Goal: Task Accomplishment & Management: Manage account settings

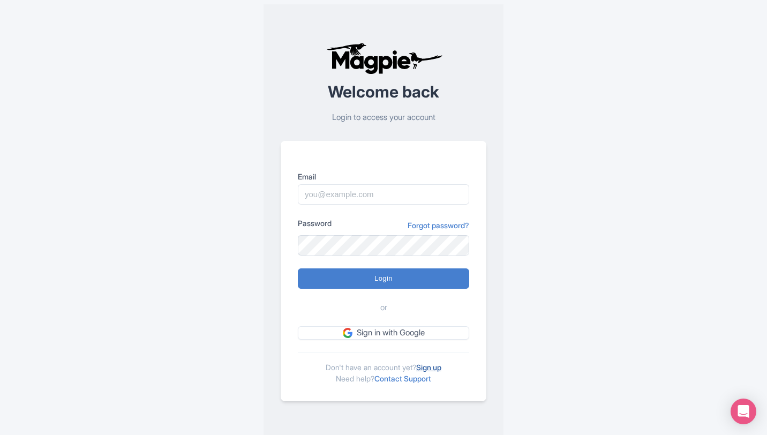
click at [431, 364] on link "Sign up" at bounding box center [428, 367] width 25 height 9
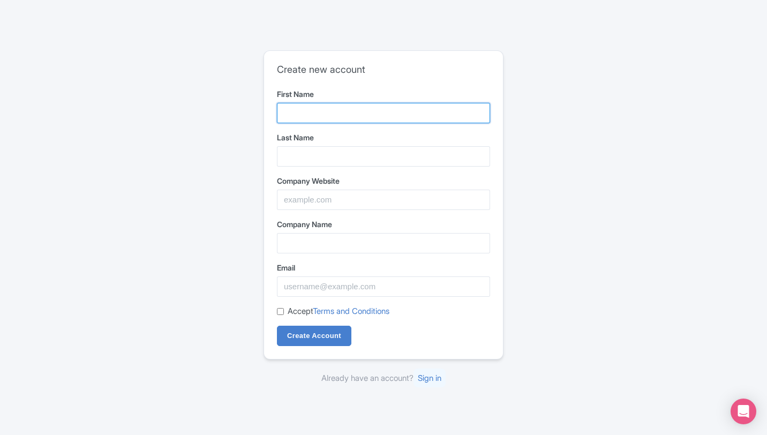
click at [331, 107] on input "First Name" at bounding box center [383, 113] width 213 height 20
click at [332, 106] on input "First Name" at bounding box center [383, 113] width 213 height 20
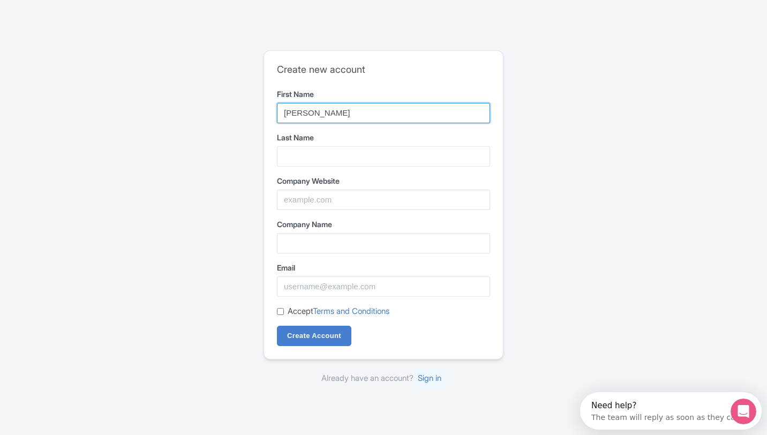
type input "Alan Guillermo"
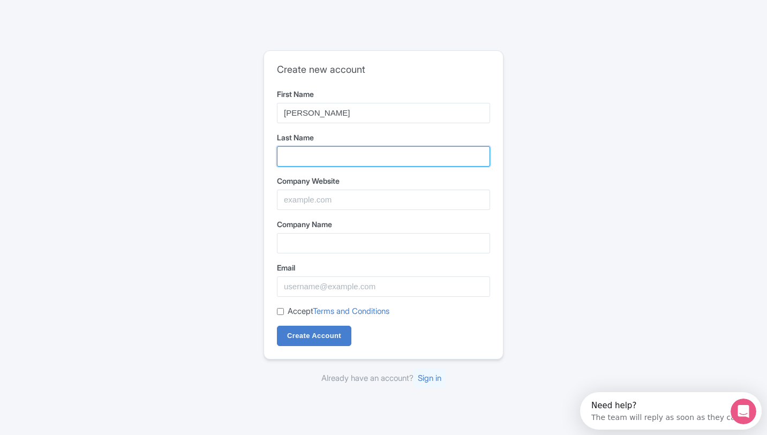
click at [386, 152] on input "Last Name" at bounding box center [383, 156] width 213 height 20
type input "Farias Vega"
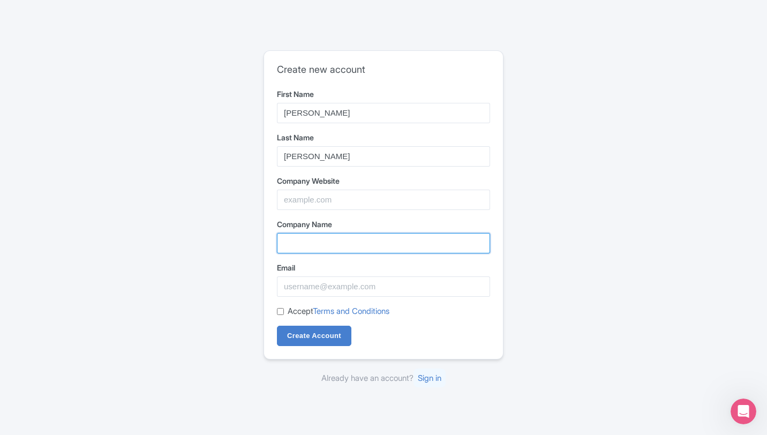
click at [358, 240] on input "Company Name" at bounding box center [383, 243] width 213 height 20
type input "Alixa International Group"
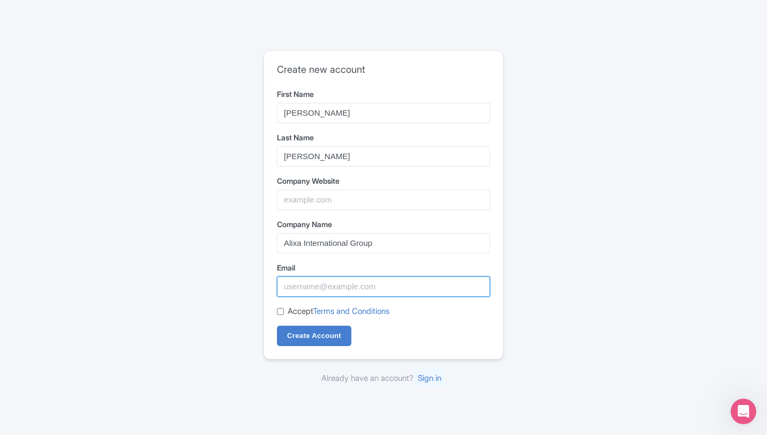
click at [336, 288] on input "Email" at bounding box center [383, 287] width 213 height 20
drag, startPoint x: 326, startPoint y: 289, endPoint x: 449, endPoint y: 299, distance: 123.6
click at [449, 299] on form "First Name Alan Guillermo Last Name Farias Vega Company Website Company Name Al…" at bounding box center [383, 217] width 213 height 258
type input "[EMAIL_ADDRESS][DOMAIN_NAME]"
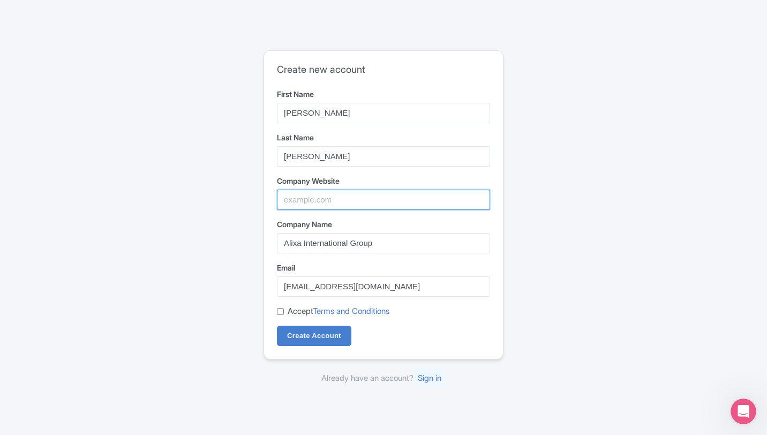
click at [354, 196] on input "Company Website" at bounding box center [383, 200] width 213 height 20
paste input "[DOMAIN_NAME]"
click at [287, 205] on input "[DOMAIN_NAME]" at bounding box center [383, 200] width 213 height 20
click at [285, 203] on input "[DOMAIN_NAME]" at bounding box center [383, 200] width 213 height 20
type input "www.alixainternationalgroup.com.mx"
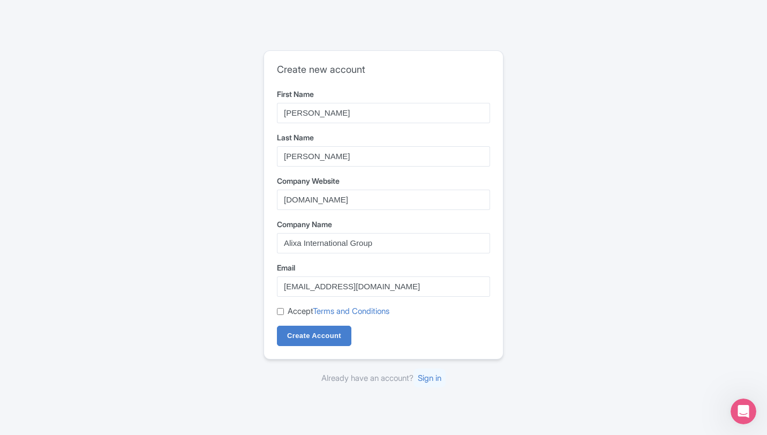
click at [279, 308] on input "Accept Terms and Conditions" at bounding box center [280, 311] width 7 height 7
checkbox input "true"
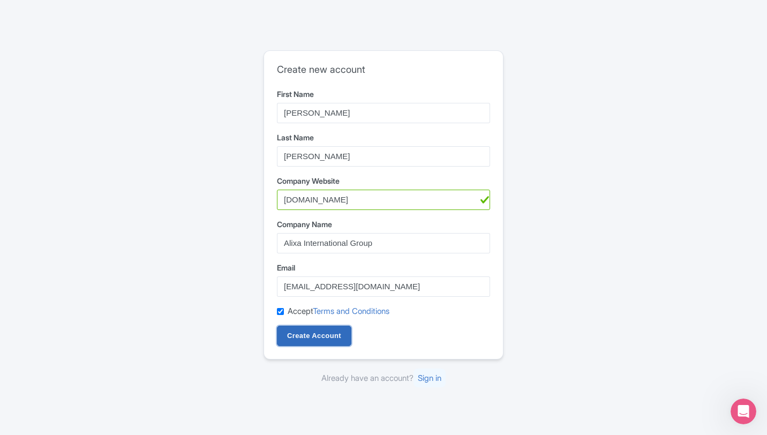
click at [291, 330] on input "Create Account" at bounding box center [314, 336] width 74 height 20
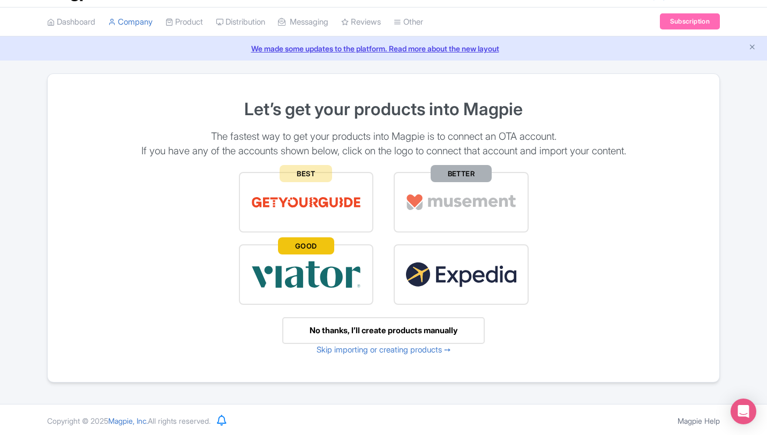
scroll to position [29, 0]
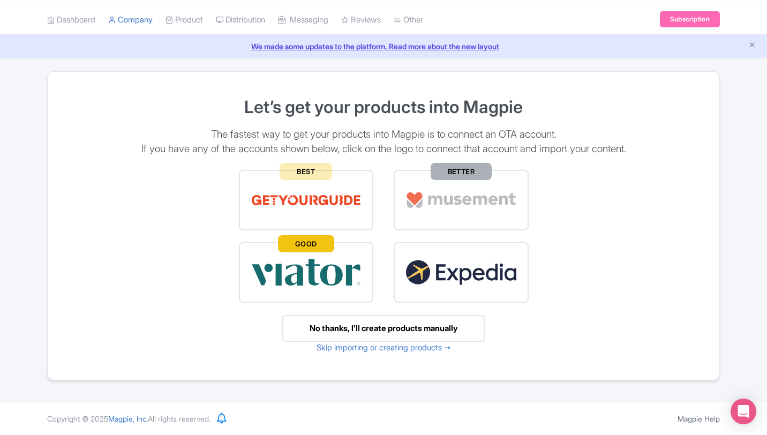
click at [430, 258] on img at bounding box center [461, 272] width 111 height 37
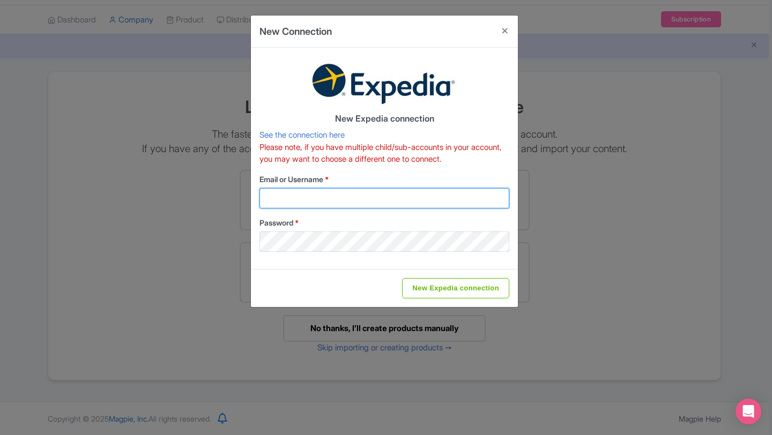
click at [402, 278] on input "New Expedia connection" at bounding box center [455, 288] width 107 height 20
type input "Saving..."
click at [366, 200] on input "Email or Username *" at bounding box center [384, 198] width 250 height 20
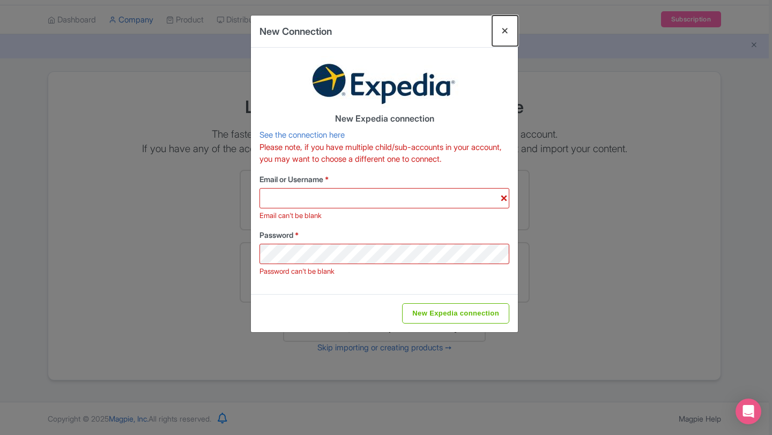
click at [502, 29] on button "Close" at bounding box center [505, 31] width 26 height 31
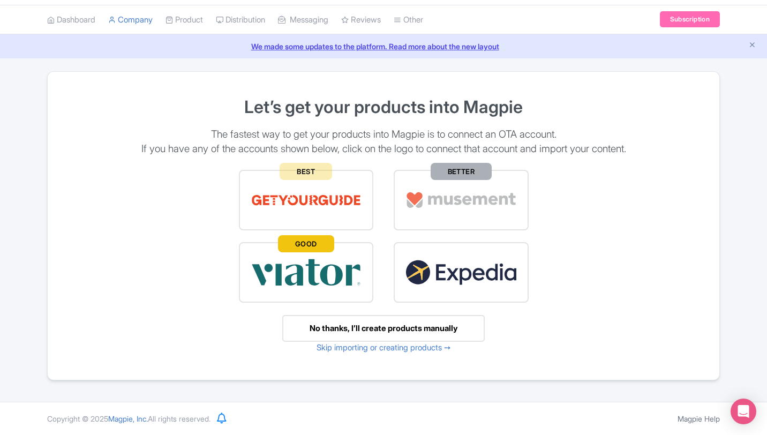
drag, startPoint x: 716, startPoint y: 303, endPoint x: 706, endPoint y: 318, distance: 18.0
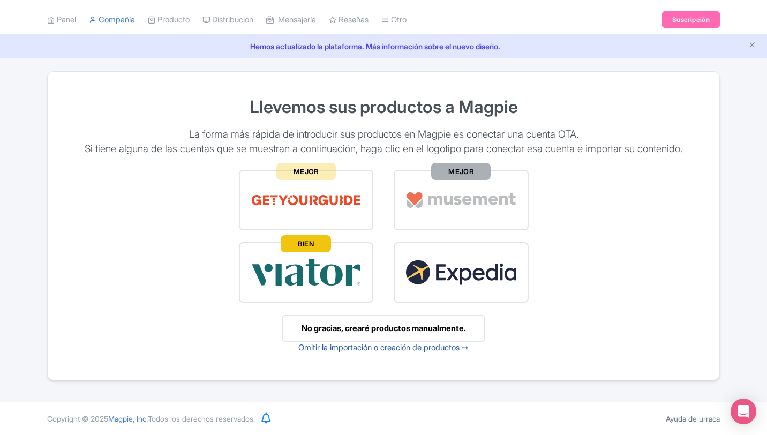
click at [413, 348] on font "Omitir la importación o creación de productos ➙" at bounding box center [383, 347] width 170 height 10
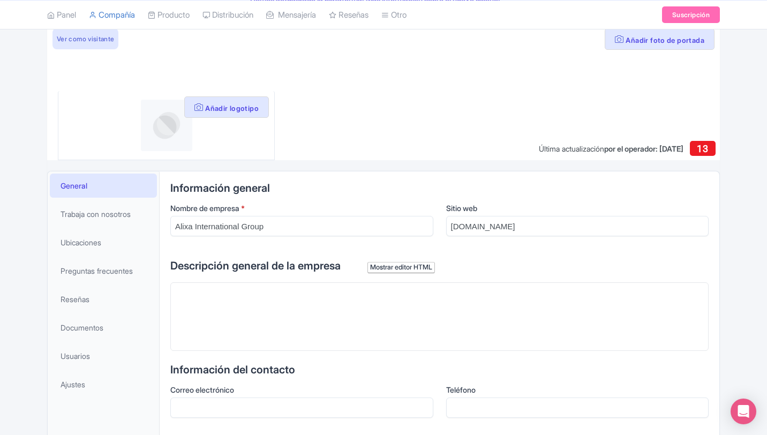
scroll to position [107, 0]
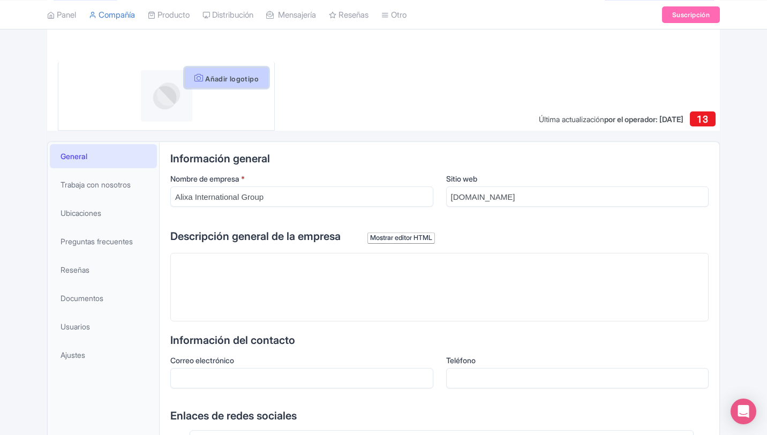
click at [198, 72] on button "Añadir logotipo" at bounding box center [226, 77] width 85 height 21
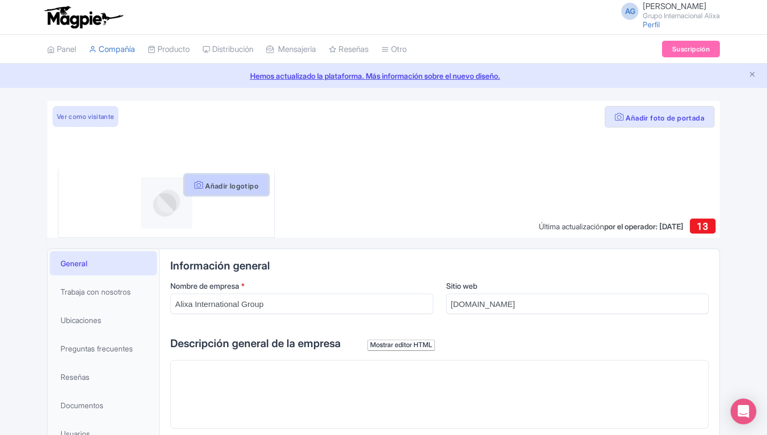
click at [219, 180] on button "Añadir logotipo" at bounding box center [226, 184] width 85 height 21
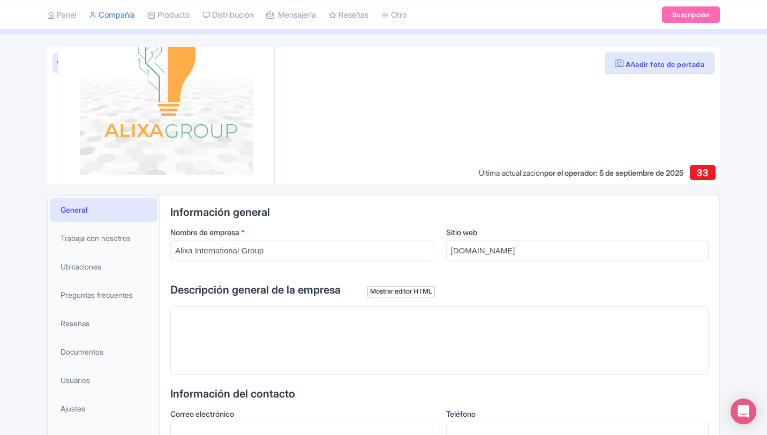
click at [189, 116] on img at bounding box center [166, 89] width 173 height 173
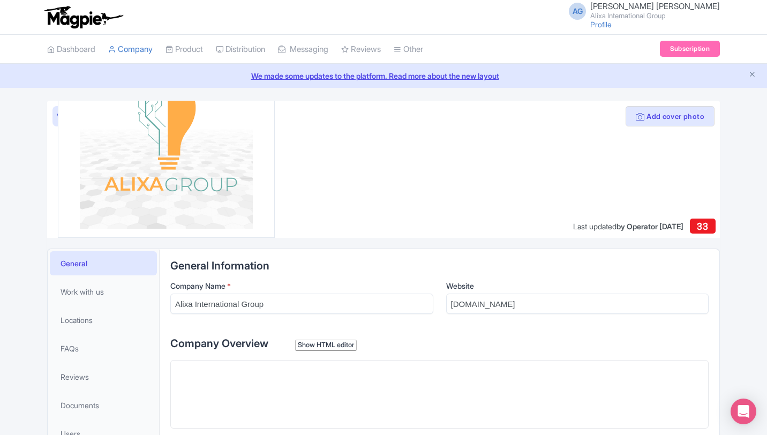
click at [169, 155] on img at bounding box center [166, 142] width 173 height 173
click at [57, 117] on link "View as visitor" at bounding box center [79, 116] width 53 height 20
click at [645, 120] on button "Add cover photo" at bounding box center [670, 116] width 89 height 20
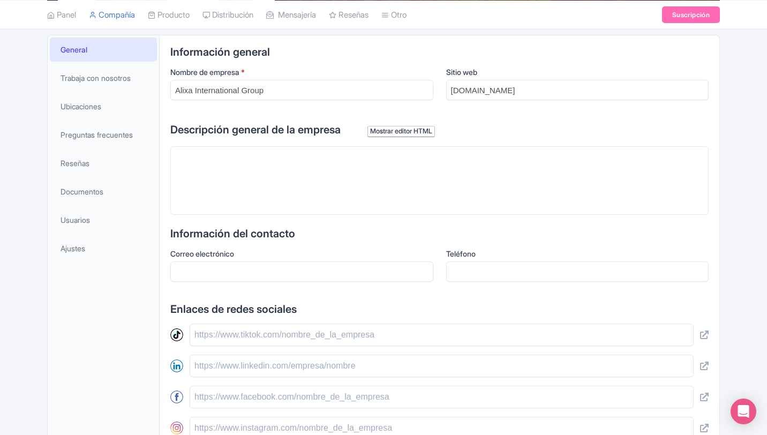
scroll to position [214, 0]
click at [294, 95] on input "Alixa International Group" at bounding box center [301, 89] width 263 height 20
type input "Alixa International Group, S.A. de C.V."
click at [240, 169] on trix-editor at bounding box center [439, 180] width 539 height 69
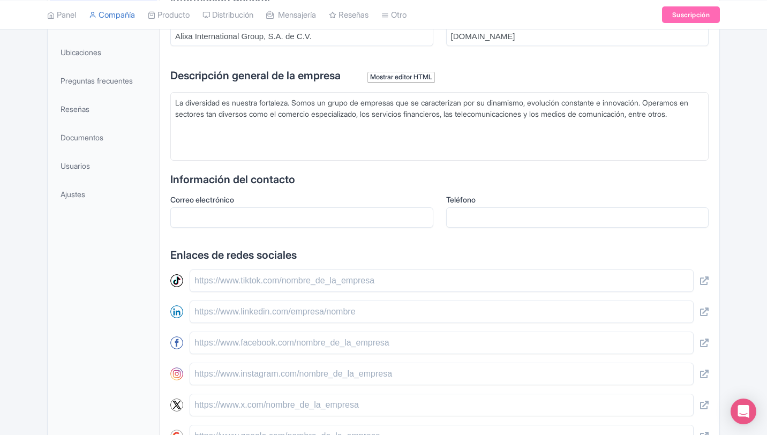
scroll to position [161, 0]
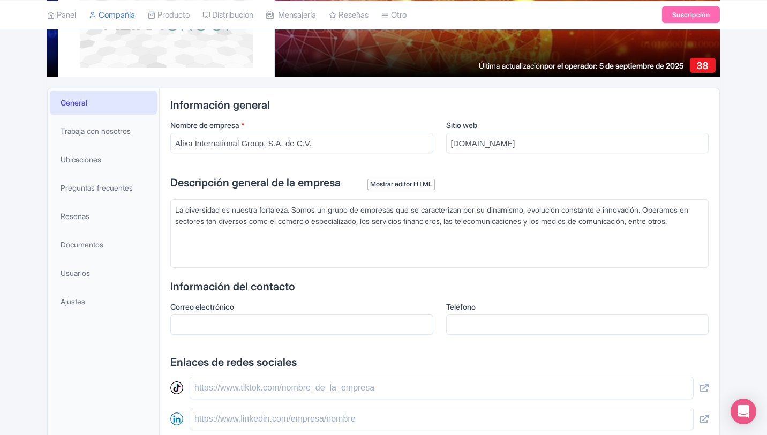
click at [501, 167] on div "Información general Nombre de empresa * Alixa International Group, S.A. de C.V.…" at bounding box center [439, 368] width 539 height 539
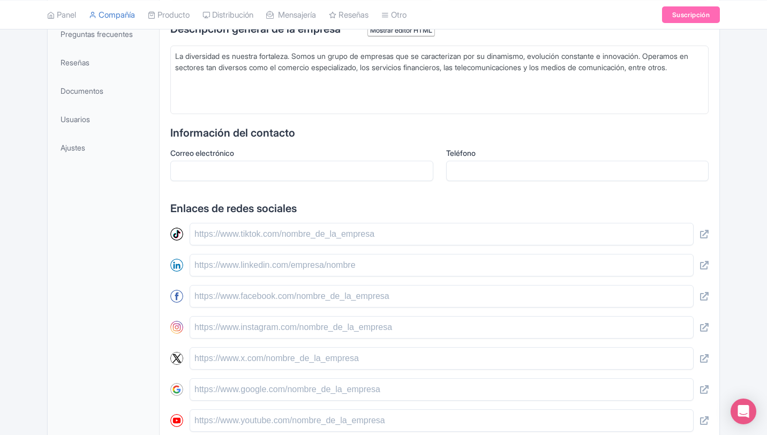
scroll to position [322, 0]
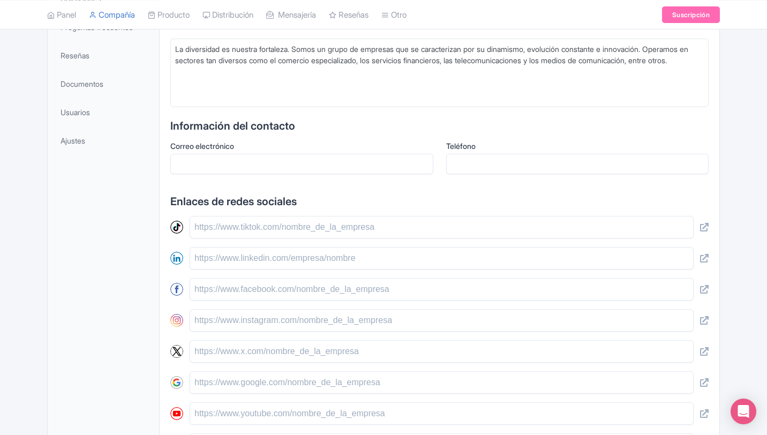
click at [229, 161] on input "Correo electrónico" at bounding box center [301, 164] width 263 height 20
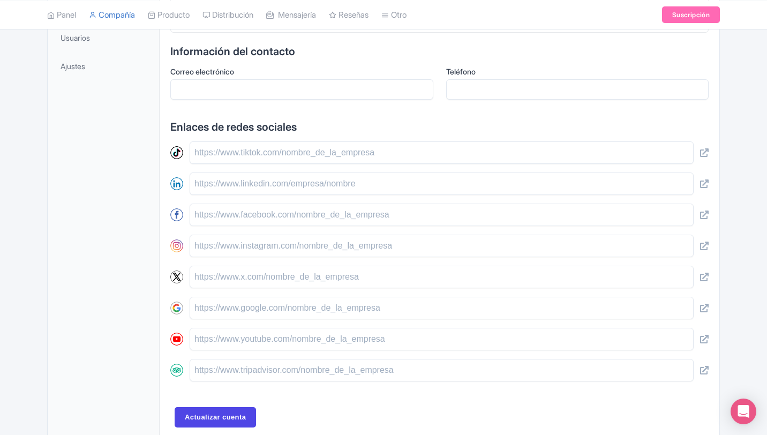
scroll to position [342, 0]
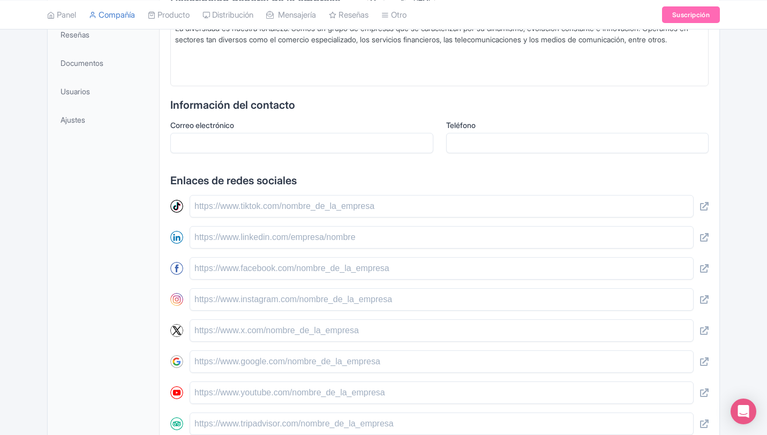
click at [276, 143] on input "Correo electrónico" at bounding box center [301, 143] width 263 height 20
type trix-editor "<div>La diversidad es nuestra fortaleza. Somos un grupo de empresas que se cara…"
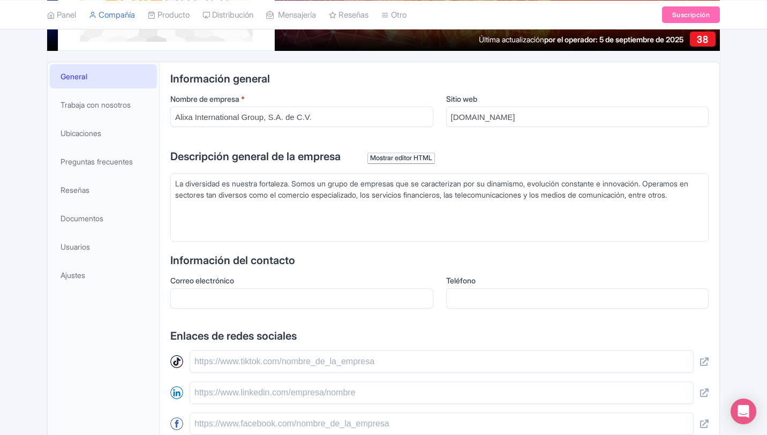
scroll to position [182, 0]
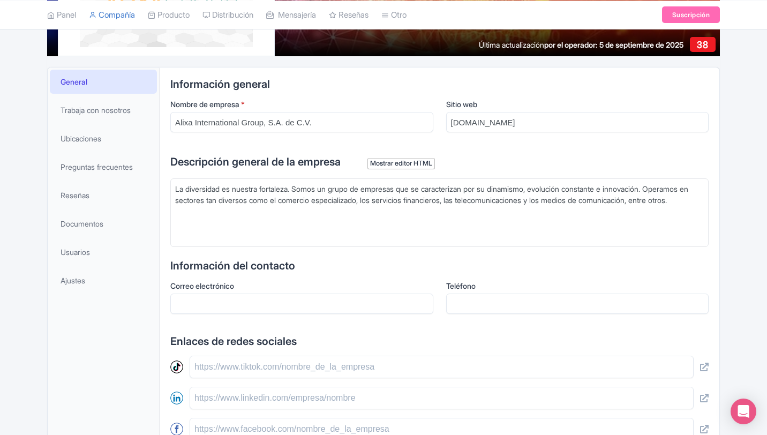
click at [287, 303] on input "Correo electrónico" at bounding box center [301, 304] width 263 height 20
drag, startPoint x: 711, startPoint y: 156, endPoint x: 707, endPoint y: 160, distance: 5.7
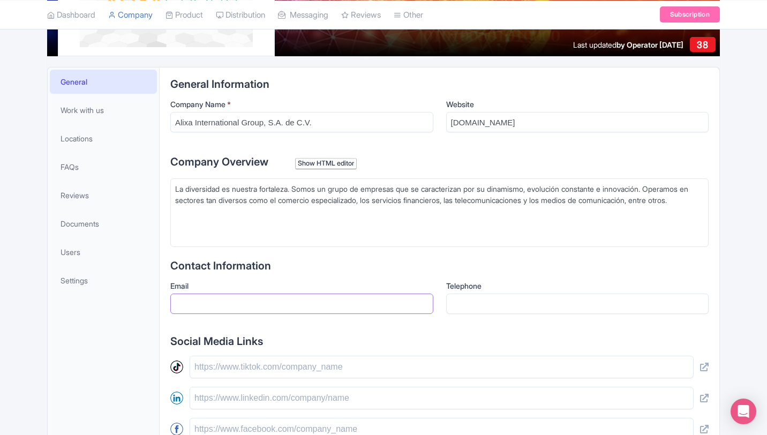
click at [326, 308] on input "Email" at bounding box center [301, 304] width 263 height 20
type input "S"
type input "[EMAIL_ADDRESS][DOMAIN_NAME]"
click at [478, 298] on input "Telephone" at bounding box center [577, 304] width 263 height 20
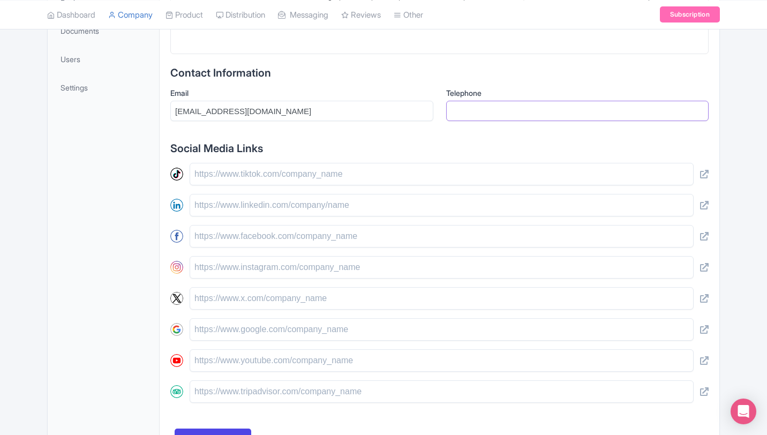
scroll to position [375, 0]
type input "55"
click at [231, 233] on input "text" at bounding box center [442, 236] width 504 height 23
paste input "https://www.facebook.com/alixainternationalgroup/?locale=es_LA"
type input "[URL][DOMAIN_NAME]"
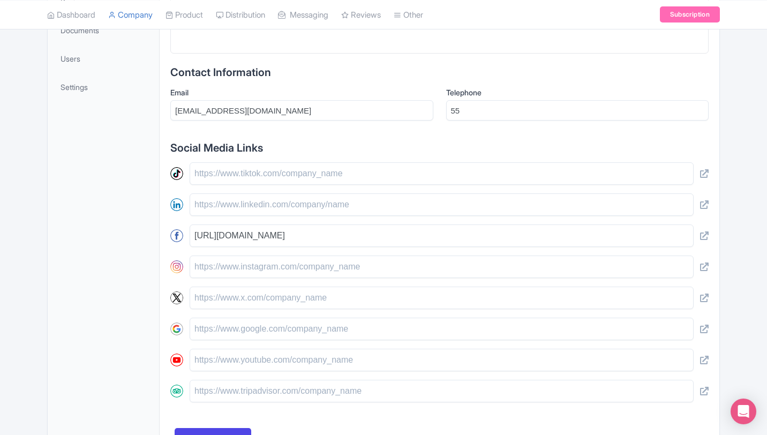
click at [166, 188] on div "General Information Company Name * Alixa International Group, S.A. de C.V. Webs…" at bounding box center [440, 168] width 560 height 589
click at [241, 175] on input "text" at bounding box center [442, 173] width 504 height 23
paste input "[URL][DOMAIN_NAME]"
type input "[URL][DOMAIN_NAME]"
click at [158, 198] on div "General Work with us Locations FAQs Reviews Documents Users Settings" at bounding box center [104, 168] width 112 height 589
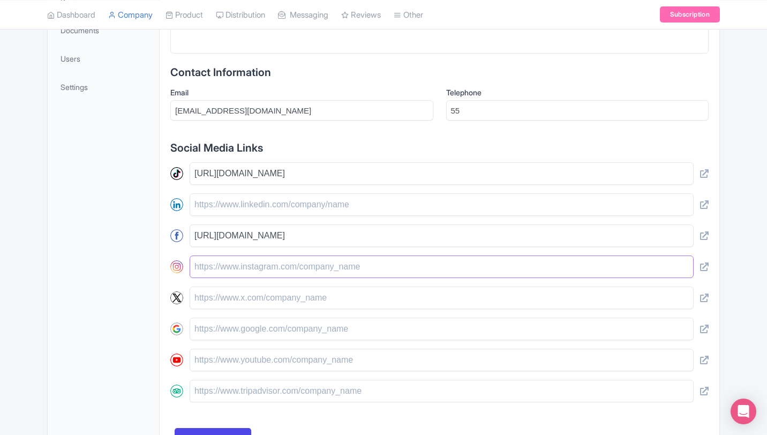
click at [234, 264] on input "text" at bounding box center [442, 267] width 504 height 23
paste input "[URL][DOMAIN_NAME]"
type input "[URL][DOMAIN_NAME]"
click at [161, 295] on div "General Information Company Name * Alixa International Group, S.A. de C.V. Webs…" at bounding box center [440, 168] width 560 height 589
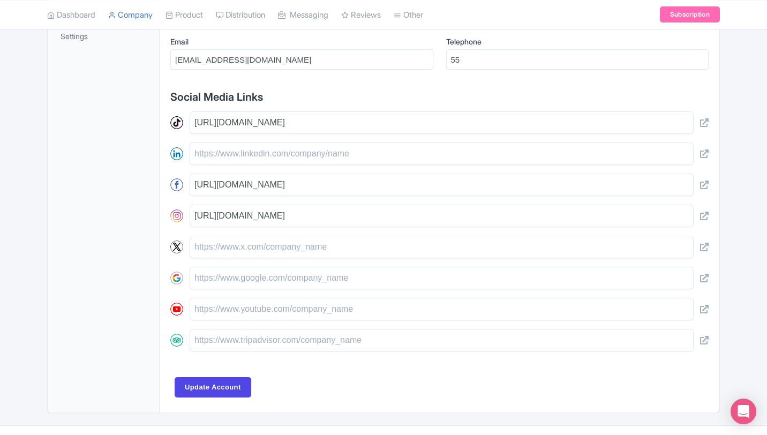
scroll to position [429, 0]
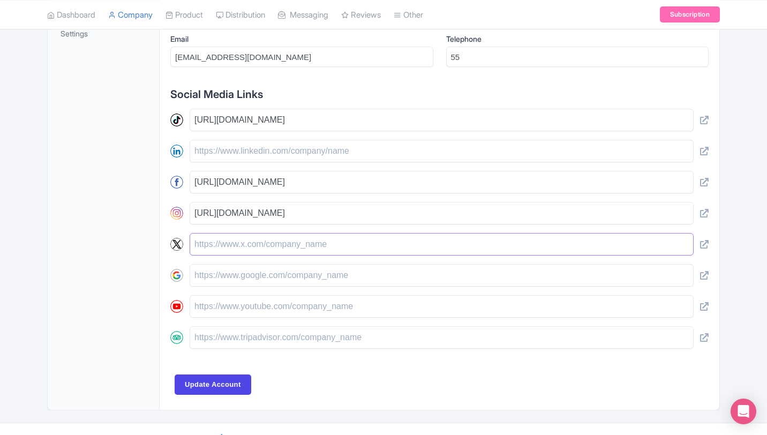
click at [264, 244] on input "text" at bounding box center [442, 244] width 504 height 23
paste input "[URL][DOMAIN_NAME]"
type input "[URL][DOMAIN_NAME]"
click at [140, 220] on div "General Work with us Locations FAQs Reviews Documents Users Settings" at bounding box center [104, 114] width 112 height 589
click at [242, 305] on input "text" at bounding box center [442, 306] width 504 height 23
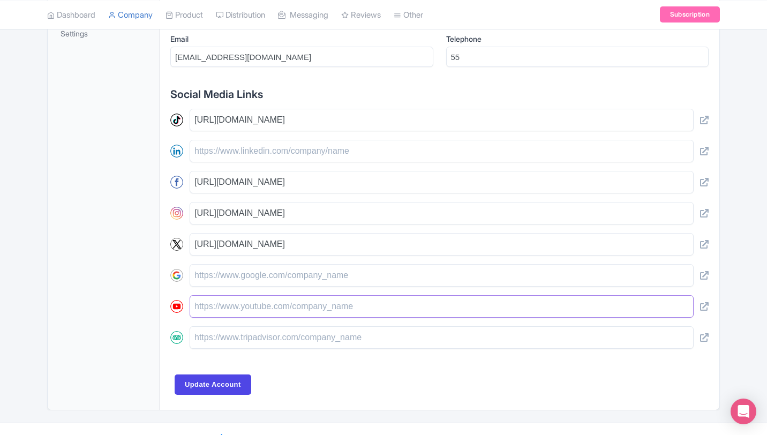
paste input "[URL][DOMAIN_NAME]"
type input "[URL][DOMAIN_NAME]"
click at [156, 282] on div "General Work with us Locations FAQs Reviews Documents Users Settings" at bounding box center [104, 114] width 112 height 589
click at [285, 277] on input "text" at bounding box center [442, 275] width 504 height 23
paste input "[URL][DOMAIN_NAME]"
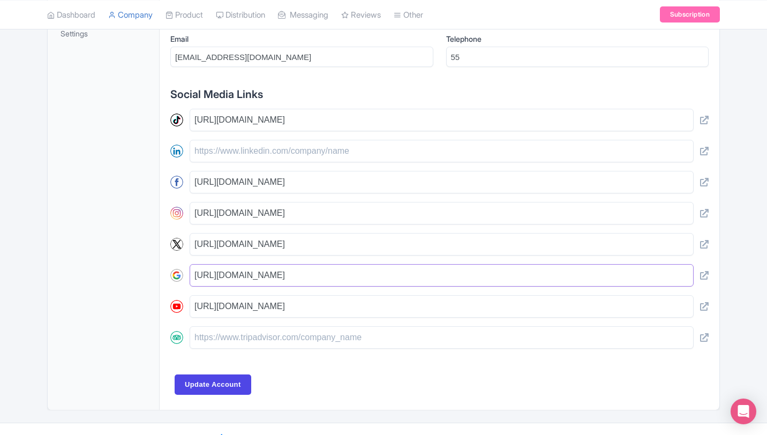
type input "[URL][DOMAIN_NAME]"
click at [141, 261] on div "General Work with us Locations FAQs Reviews Documents Users Settings" at bounding box center [104, 114] width 112 height 589
click at [234, 152] on input "text" at bounding box center [442, 151] width 504 height 23
paste input "[URL][DOMAIN_NAME]"
type input "[URL][DOMAIN_NAME]"
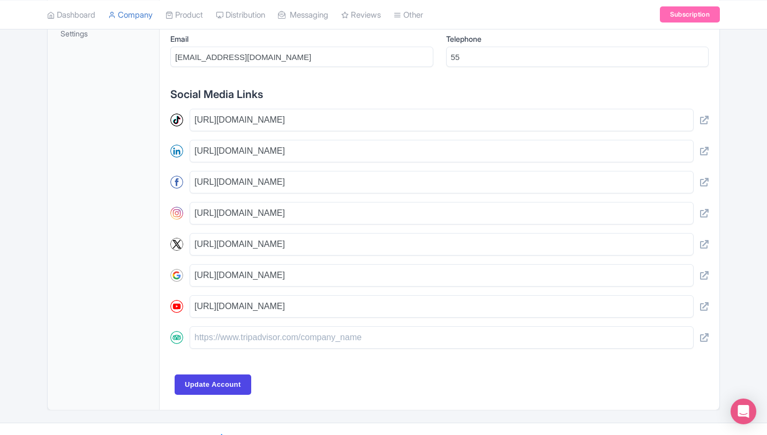
click at [133, 167] on div "General Work with us Locations FAQs Reviews Documents Users Settings" at bounding box center [104, 114] width 112 height 589
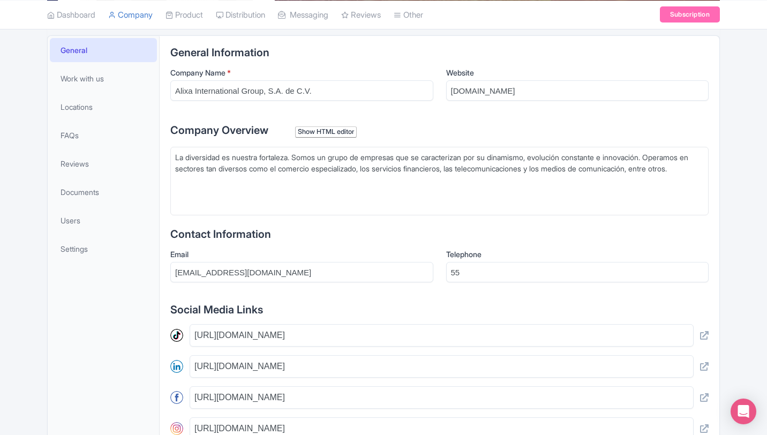
scroll to position [214, 0]
click at [515, 271] on input "55" at bounding box center [577, 271] width 263 height 20
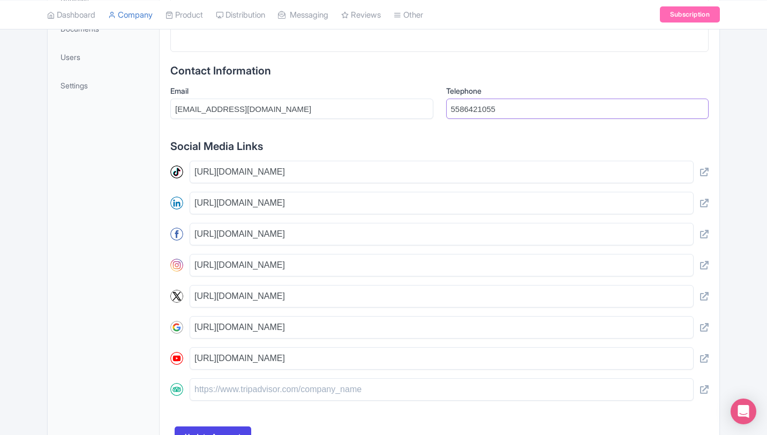
scroll to position [450, 0]
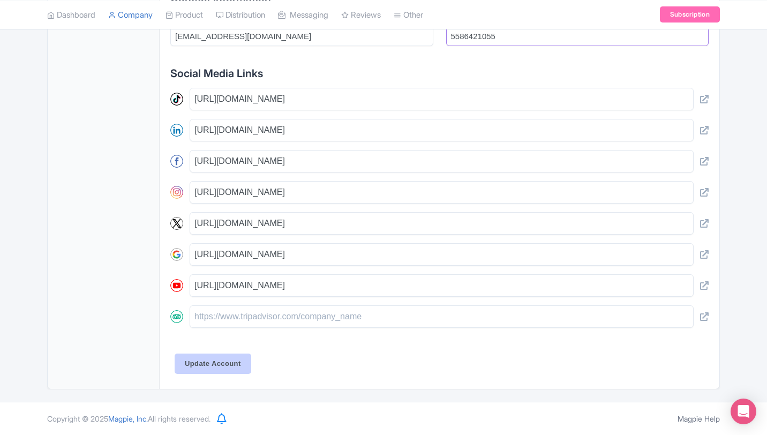
type input "5586421055"
click at [229, 364] on input "Update Account" at bounding box center [213, 364] width 77 height 20
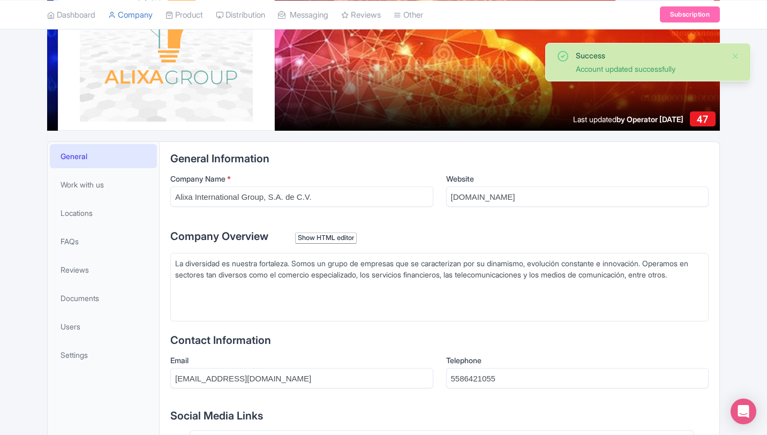
scroll to position [99, 0]
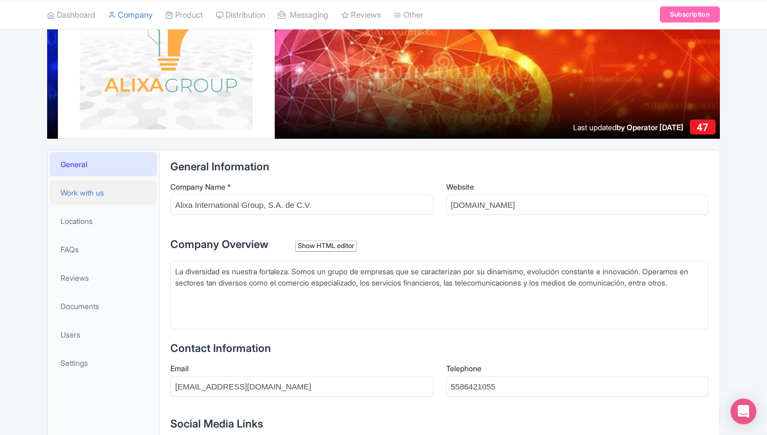
click at [122, 194] on link "Work with us" at bounding box center [103, 193] width 107 height 24
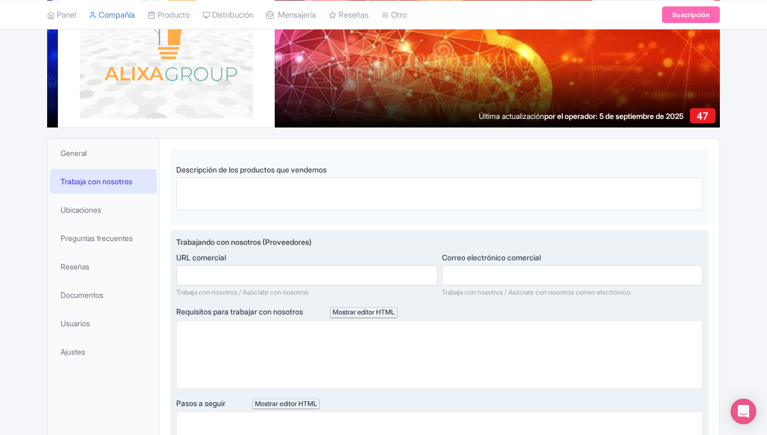
scroll to position [104, 0]
